Goal: Find specific page/section: Find specific page/section

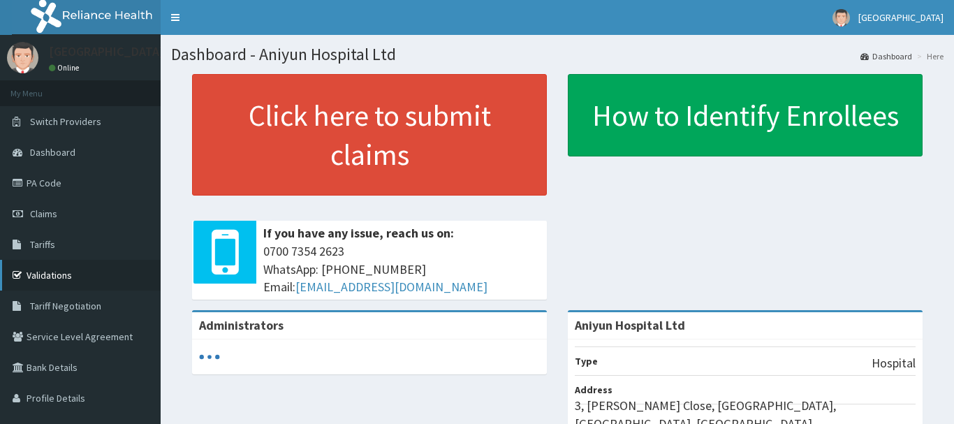
click at [64, 279] on link "Validations" at bounding box center [80, 275] width 161 height 31
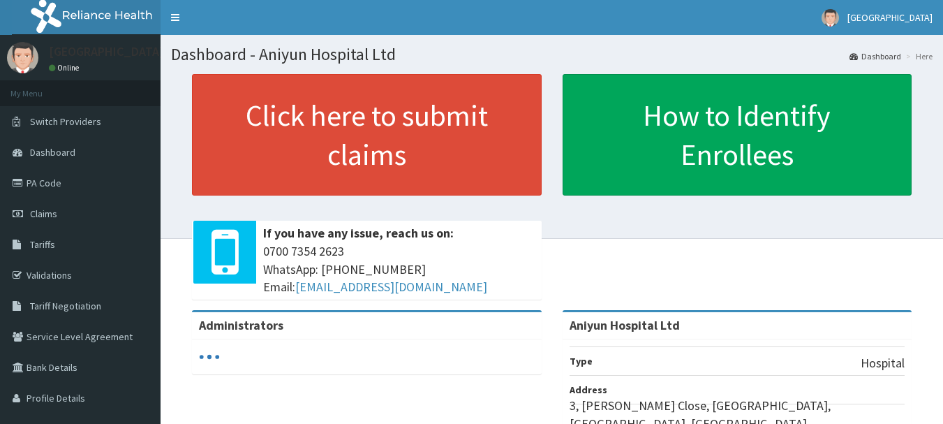
click at [58, 175] on link "PA Code" at bounding box center [80, 183] width 161 height 31
